Goal: Task Accomplishment & Management: Use online tool/utility

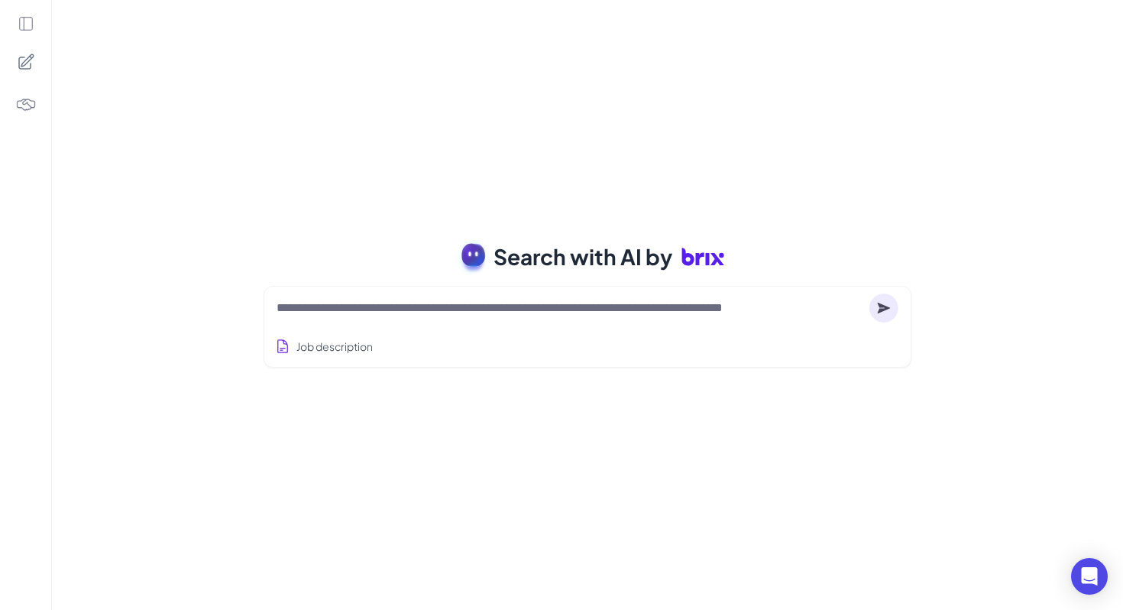
click at [453, 306] on textarea at bounding box center [570, 308] width 587 height 18
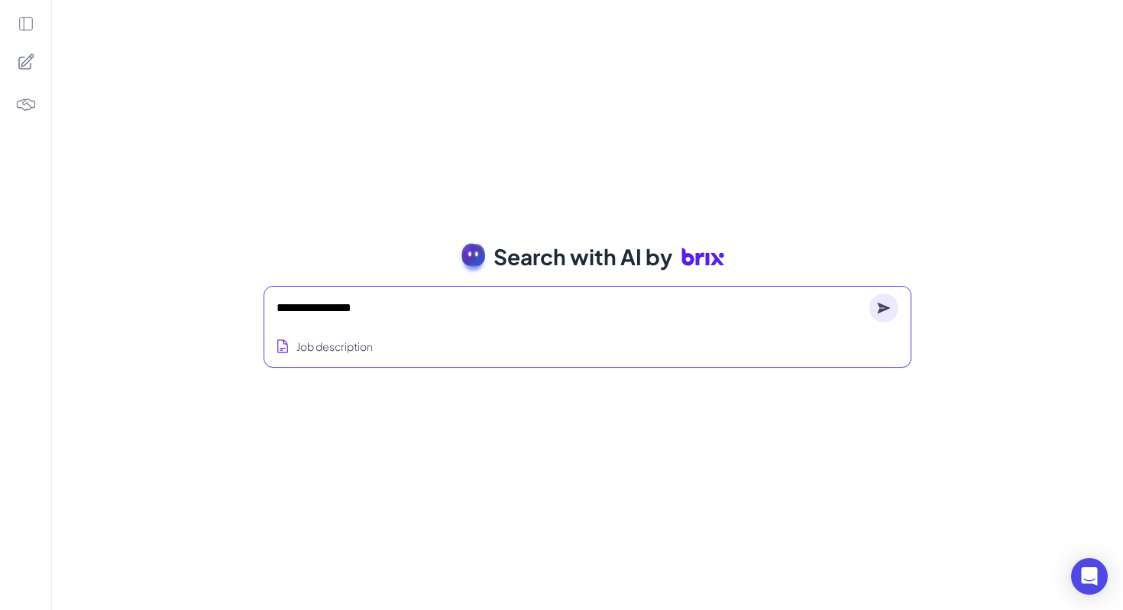
type textarea "**********"
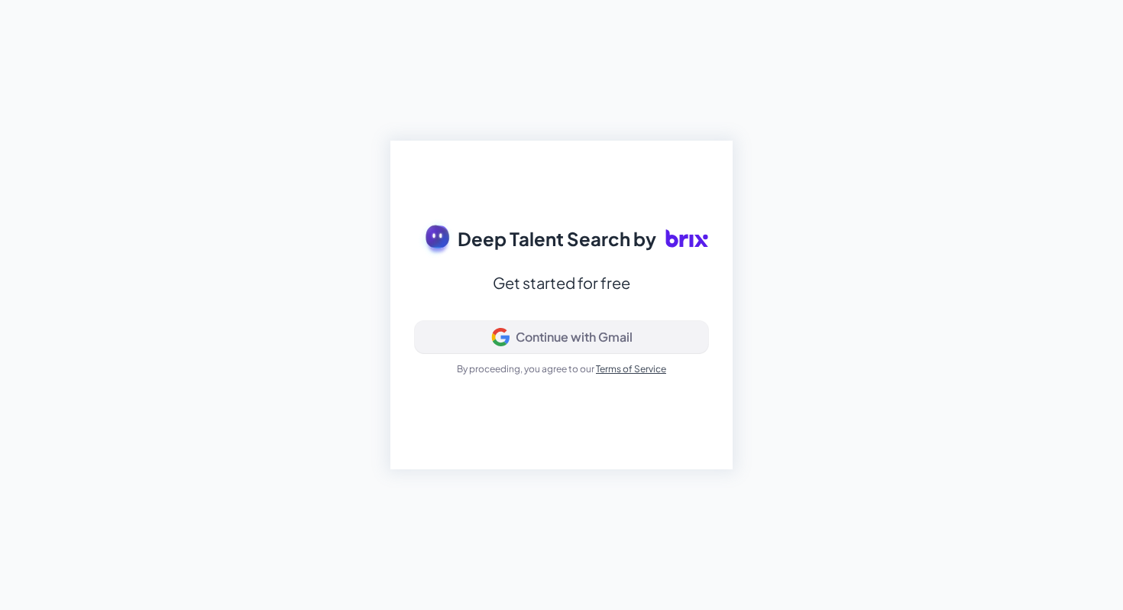
click at [509, 332] on div "Continue with Gmail" at bounding box center [561, 337] width 267 height 18
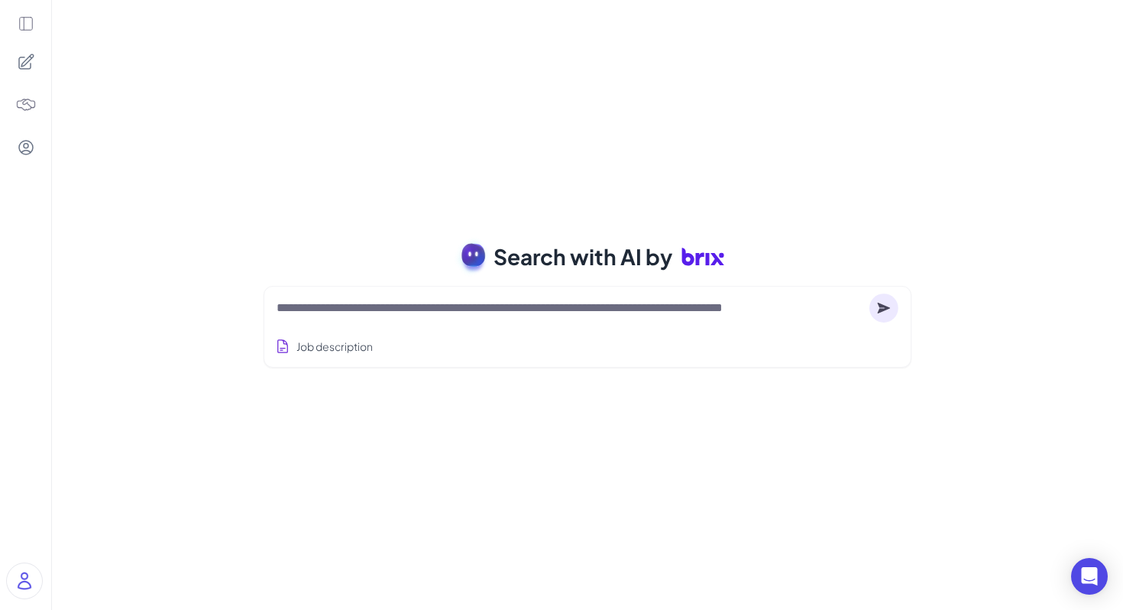
click at [440, 315] on textarea at bounding box center [570, 308] width 587 height 18
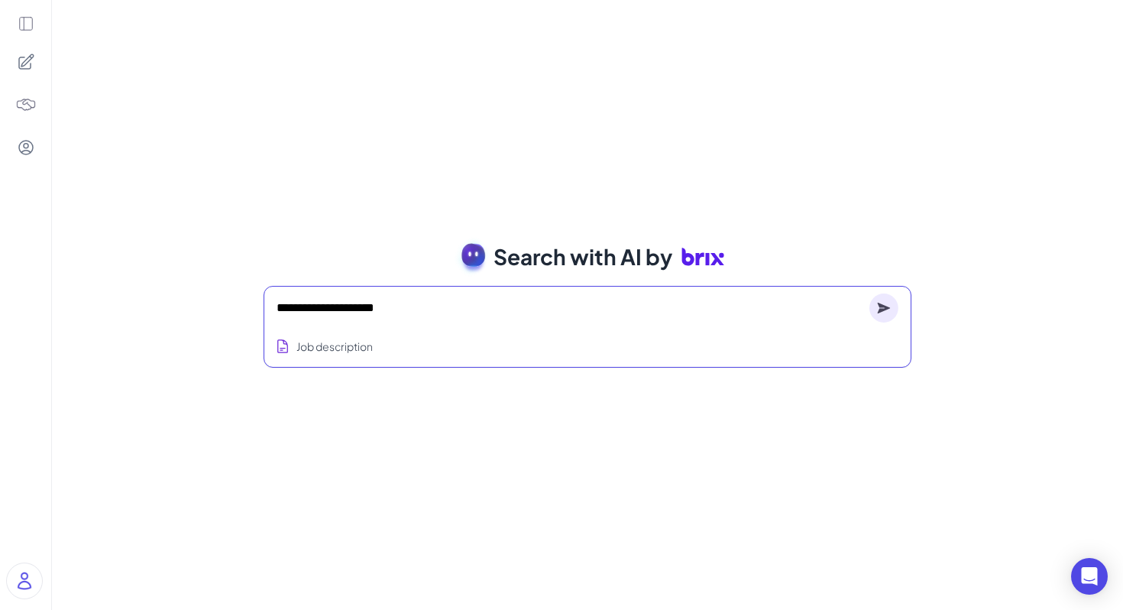
type textarea "**********"
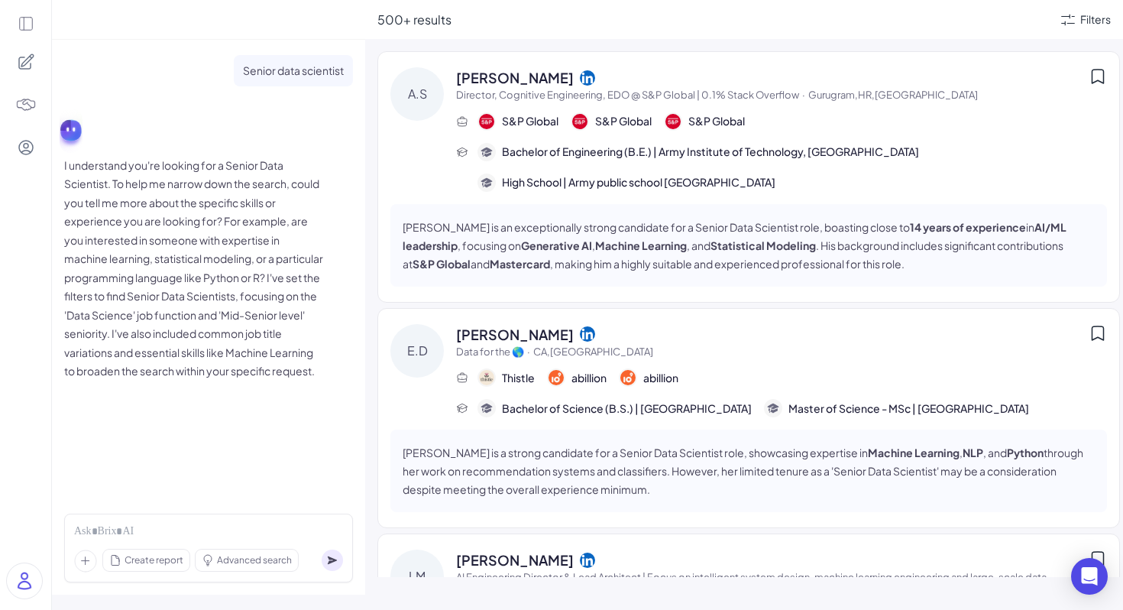
click at [509, 76] on span "Akshay Sehgal" at bounding box center [515, 77] width 118 height 21
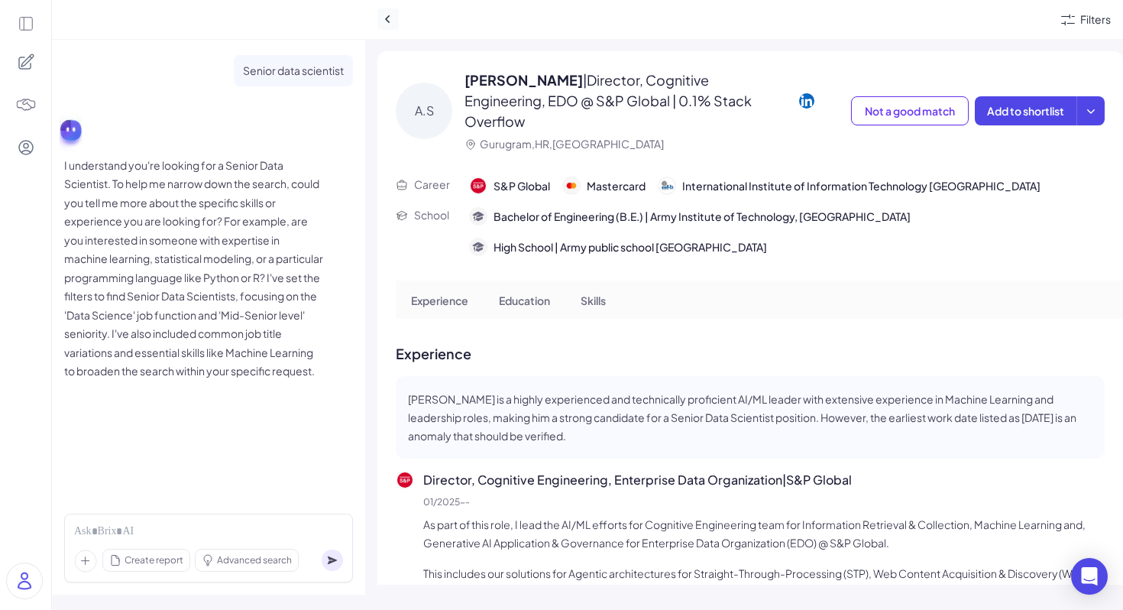
click at [387, 25] on icon at bounding box center [387, 18] width 15 height 15
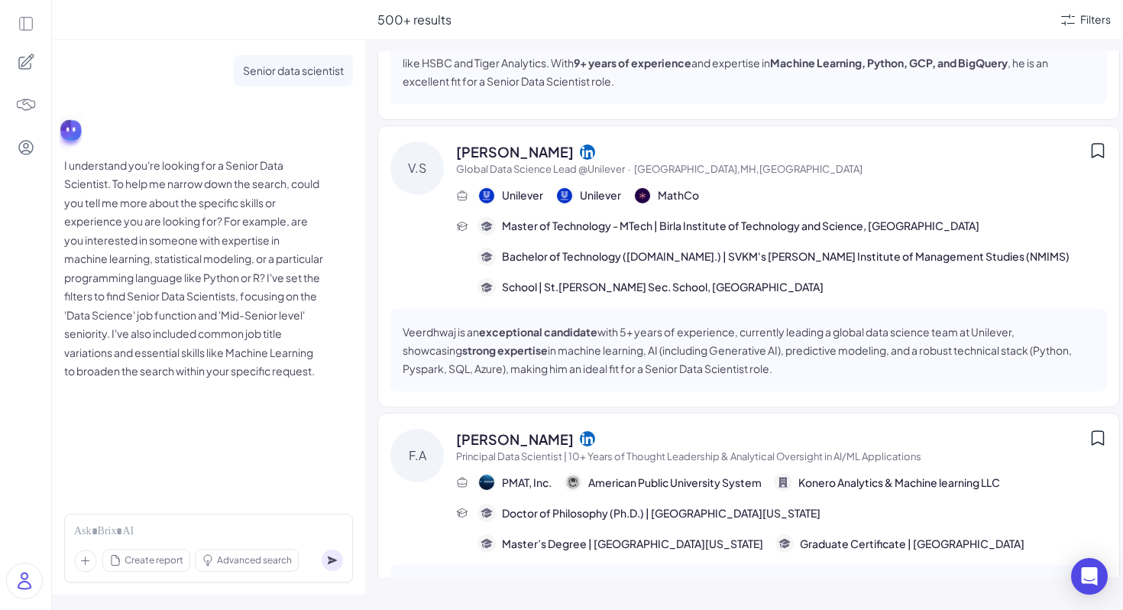
scroll to position [2206, 0]
click at [461, 428] on span "Frank A." at bounding box center [515, 438] width 118 height 21
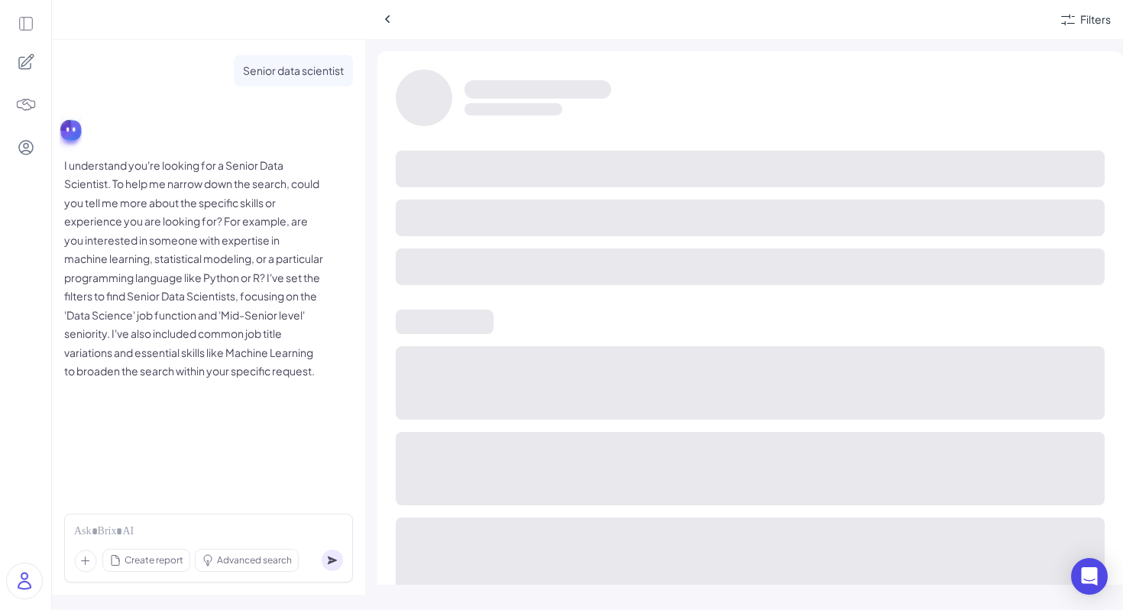
scroll to position [1920, 0]
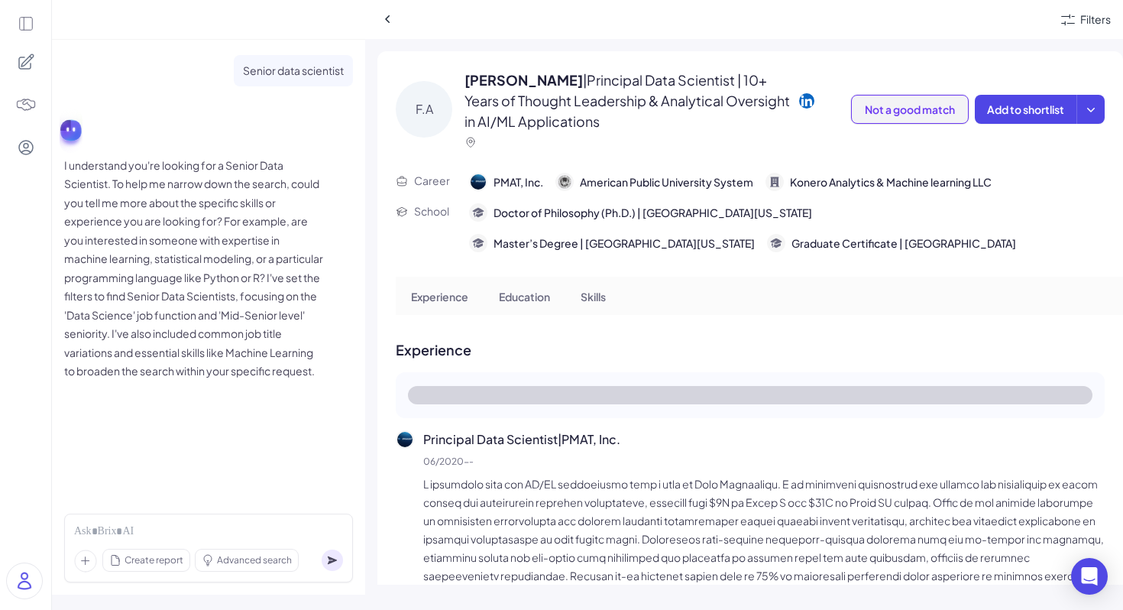
click at [934, 112] on span "Not a good match" at bounding box center [910, 109] width 90 height 14
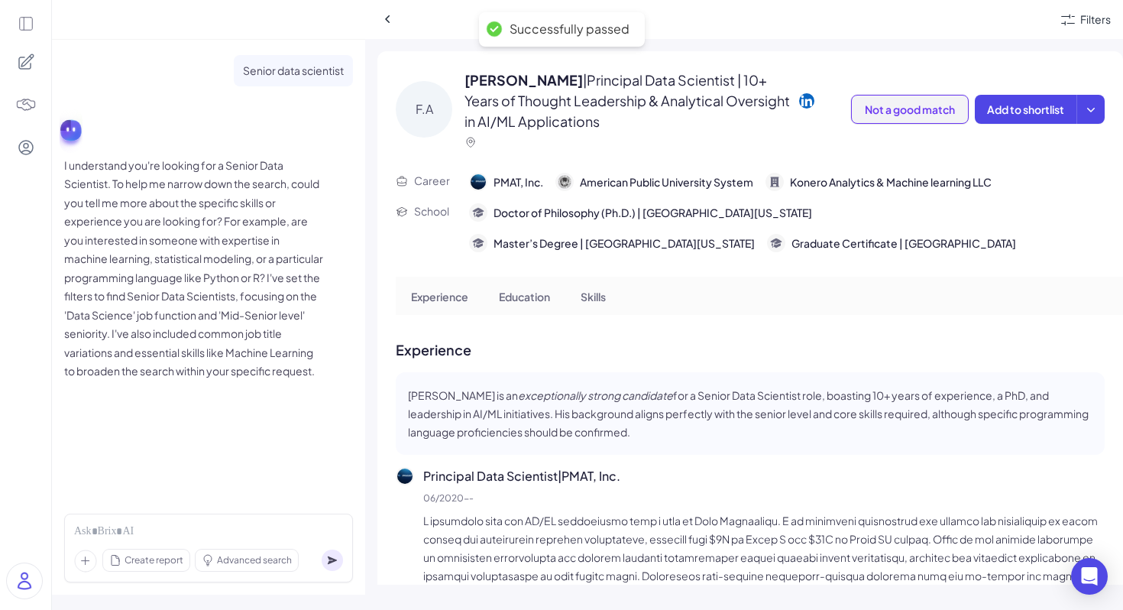
click at [933, 114] on span "Not a good match" at bounding box center [910, 109] width 90 height 14
click at [932, 112] on span "Not a good match" at bounding box center [910, 109] width 90 height 14
click at [1018, 113] on span "Add to shortlist" at bounding box center [1025, 109] width 77 height 14
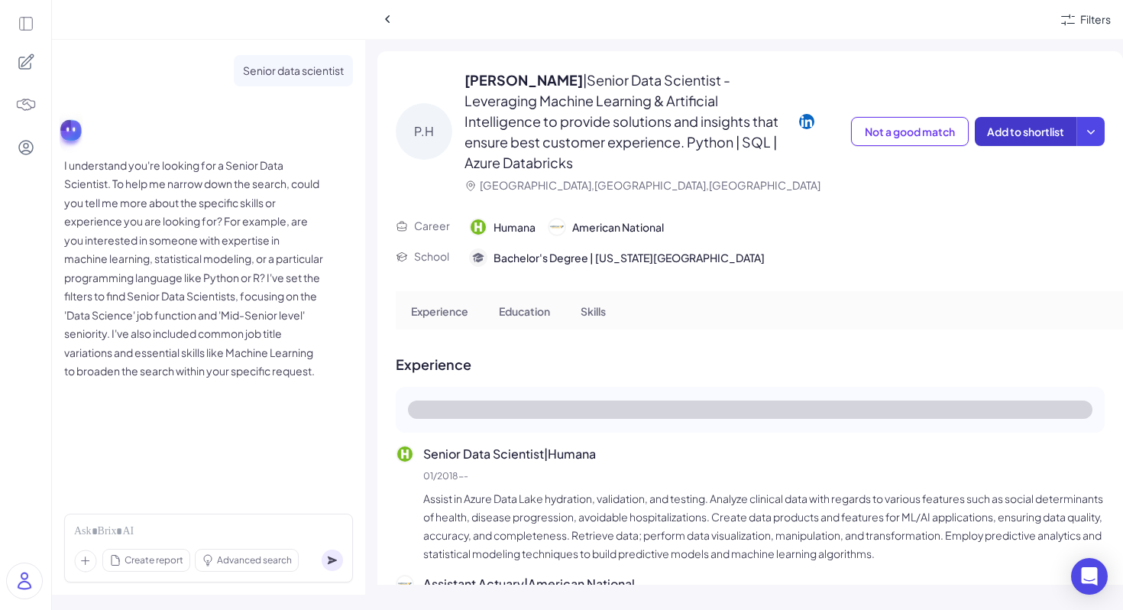
click at [985, 128] on button "Add to shortlist" at bounding box center [1026, 131] width 102 height 29
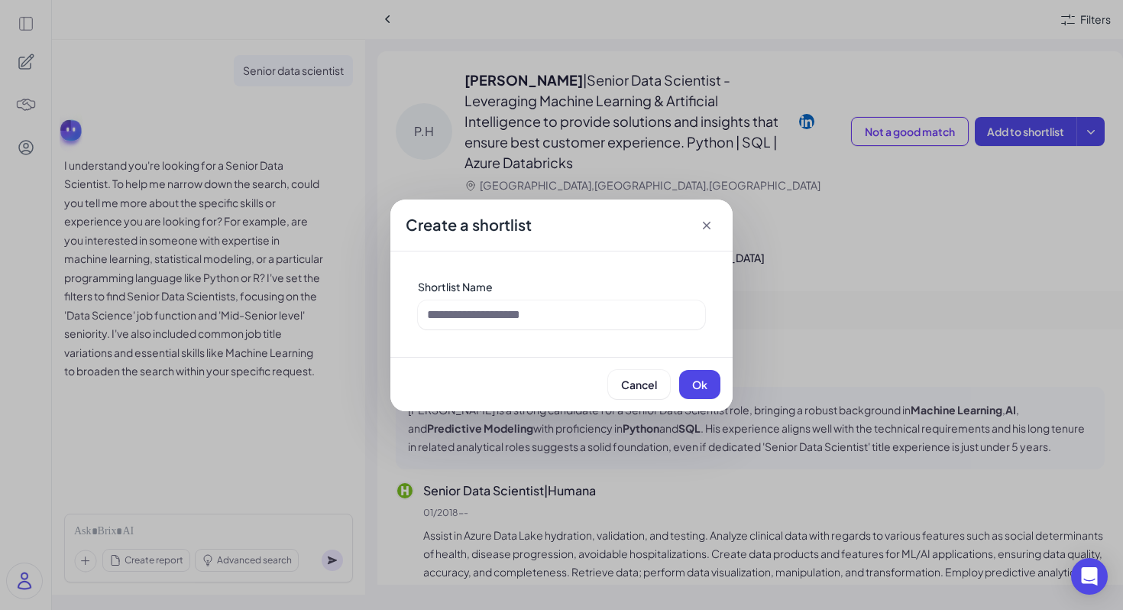
click at [614, 298] on div "Shortlist Name" at bounding box center [562, 304] width 312 height 75
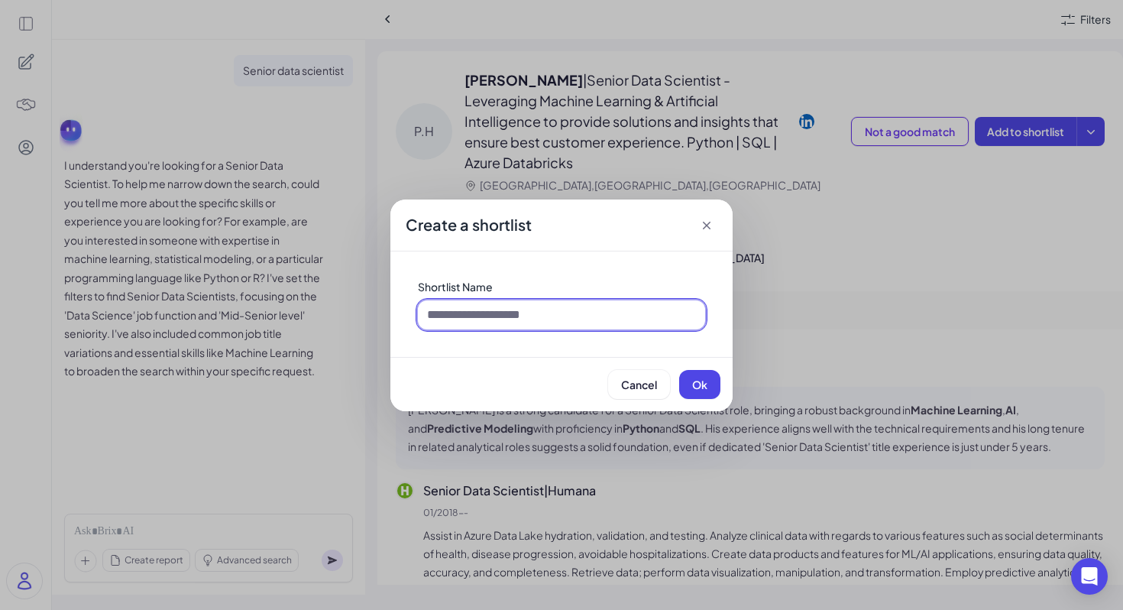
click at [614, 306] on input at bounding box center [561, 314] width 287 height 29
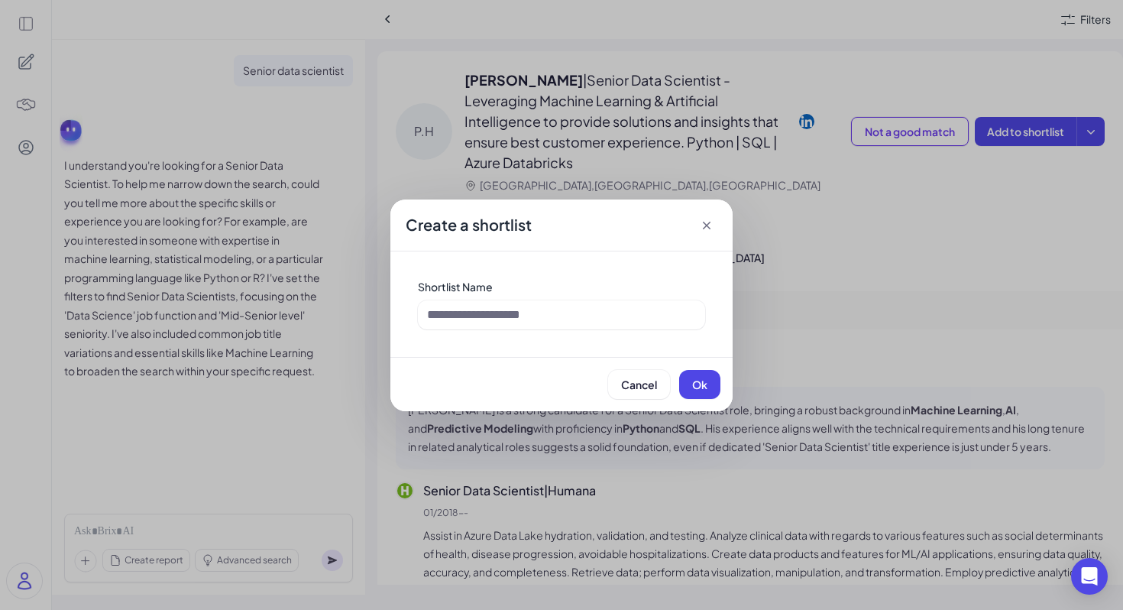
click at [710, 214] on div "Create a shortlist" at bounding box center [561, 225] width 342 height 52
click at [705, 225] on icon at bounding box center [706, 225] width 15 height 15
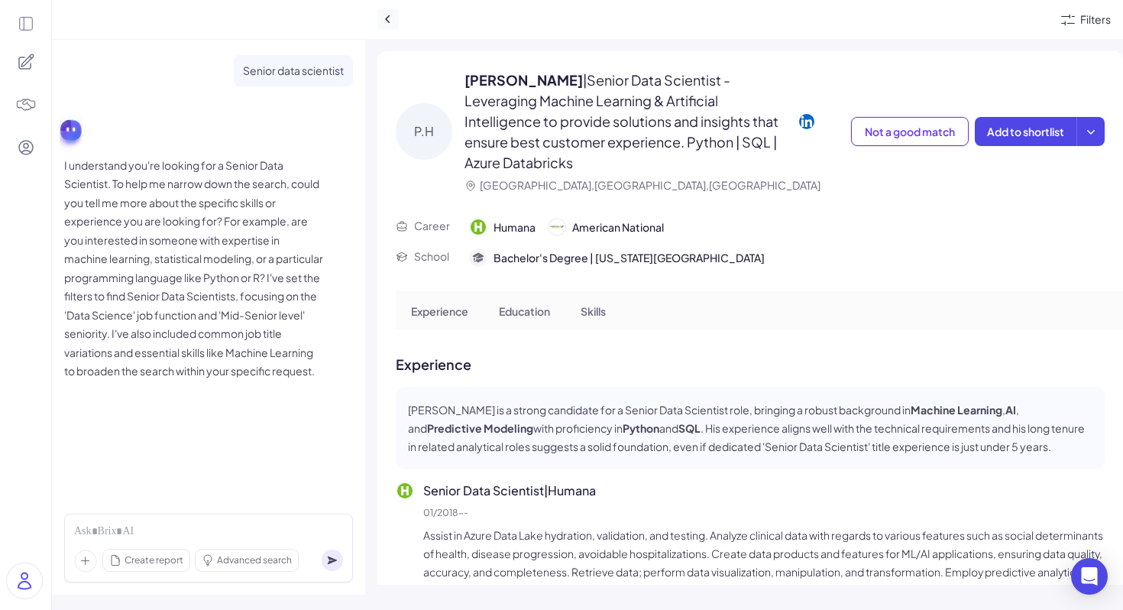
click at [383, 23] on icon at bounding box center [387, 18] width 15 height 15
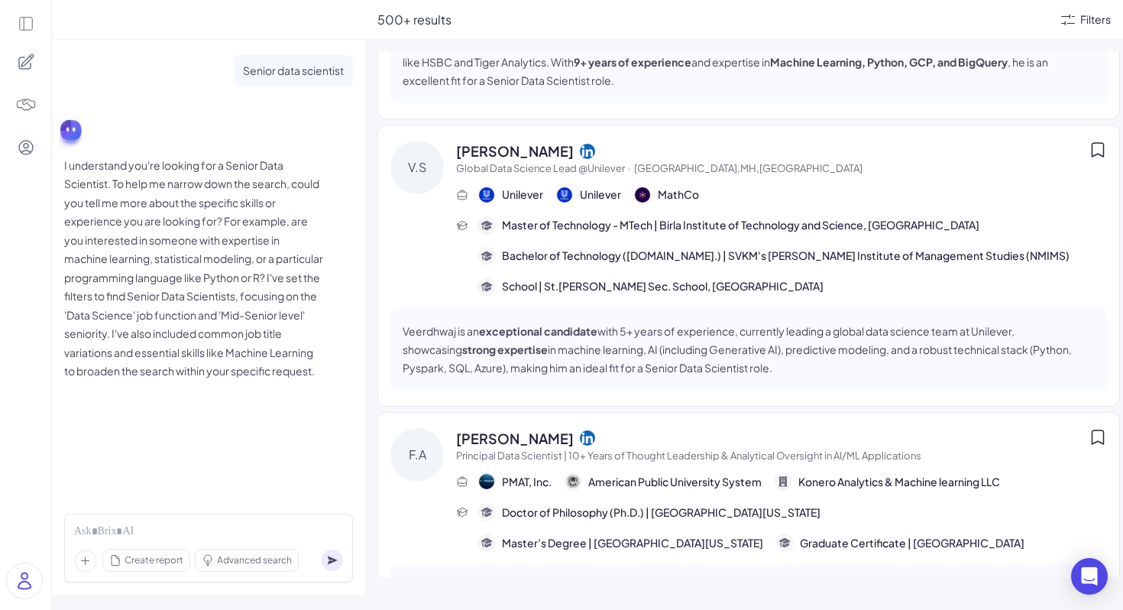
click at [1096, 20] on div "Filters" at bounding box center [1095, 19] width 31 height 16
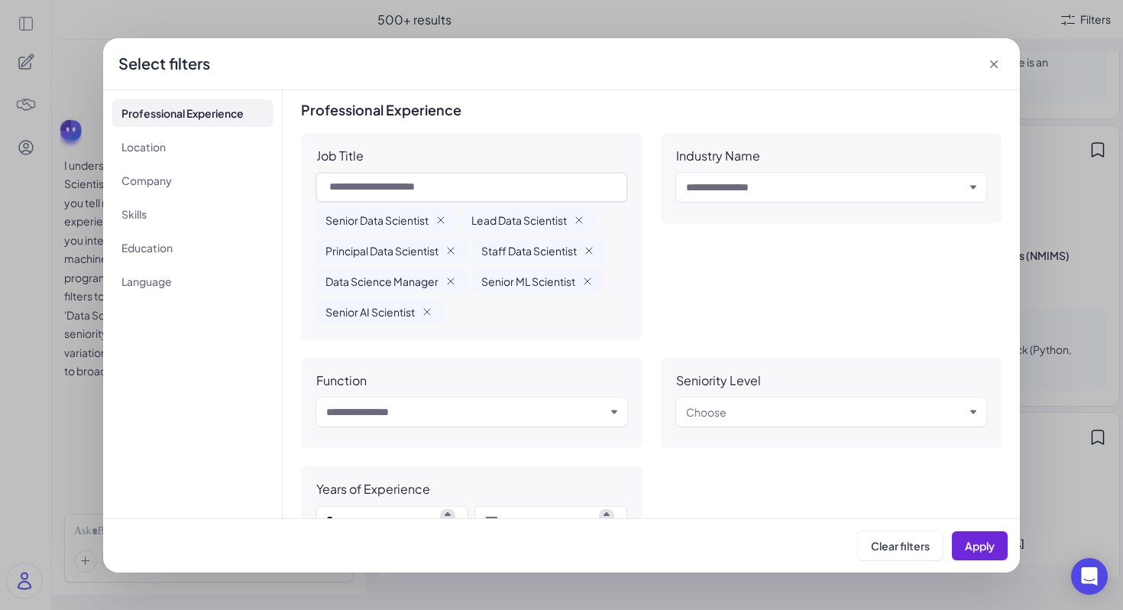
click at [996, 64] on icon at bounding box center [993, 64] width 15 height 15
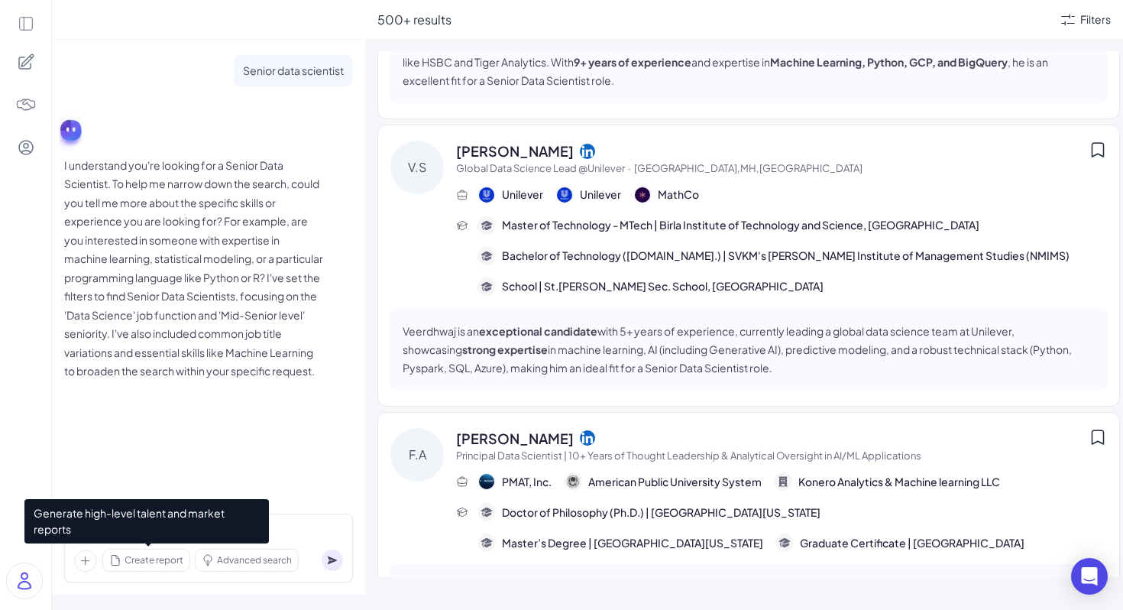
click at [174, 564] on span "Create report" at bounding box center [154, 560] width 59 height 14
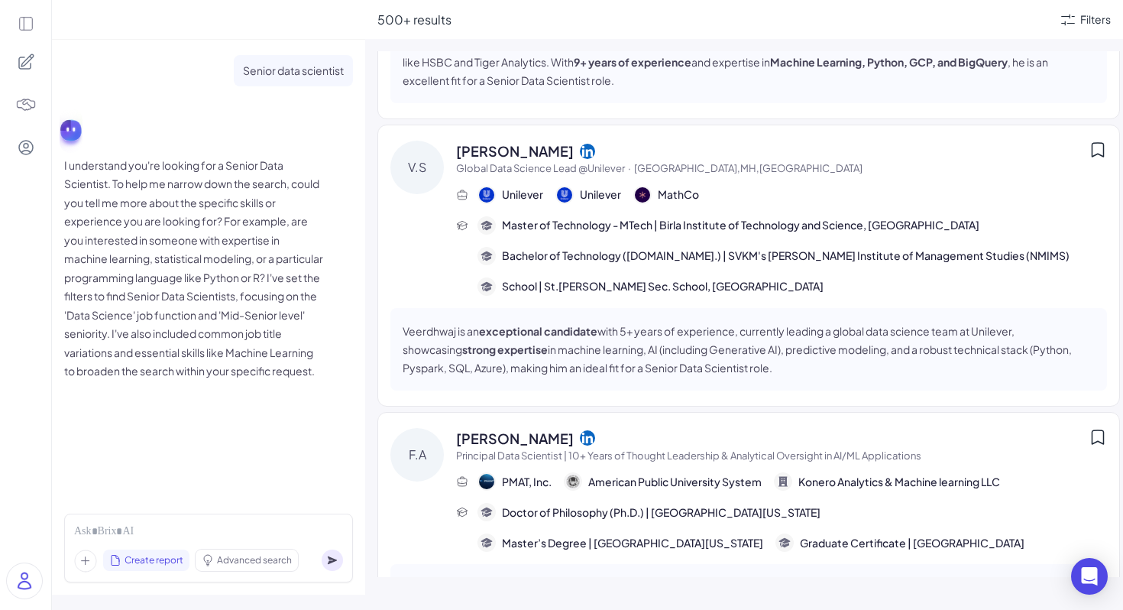
click at [336, 561] on circle at bounding box center [332, 559] width 21 height 21
click at [103, 532] on div at bounding box center [208, 531] width 269 height 17
click at [16, 110] on img at bounding box center [25, 104] width 21 height 21
